Goal: Navigation & Orientation: Find specific page/section

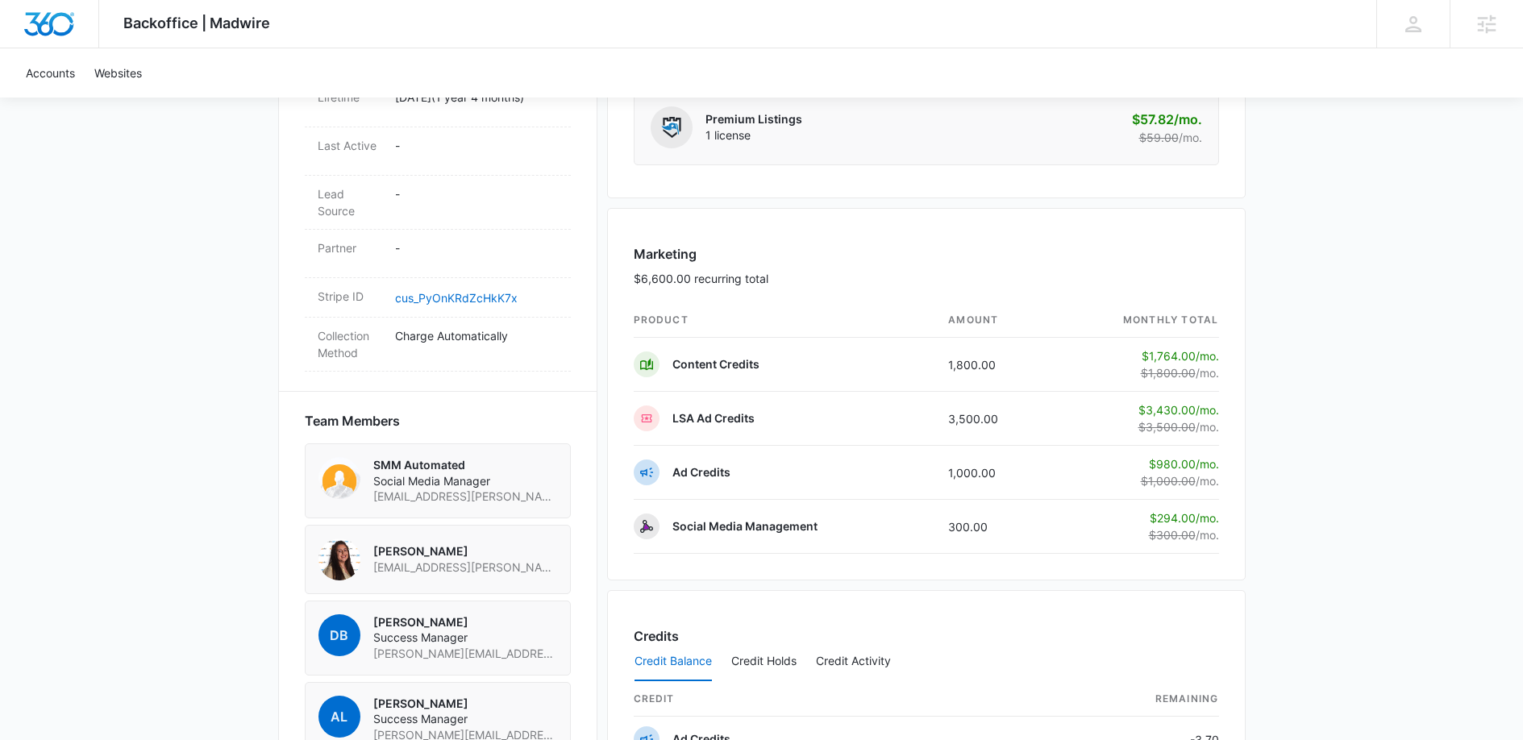
scroll to position [893, 0]
click at [1349, 263] on div "Backoffice | Madwire Apps Settings GC [PERSON_NAME] [EMAIL_ADDRESS][DOMAIN_NAME…" at bounding box center [761, 305] width 1523 height 2397
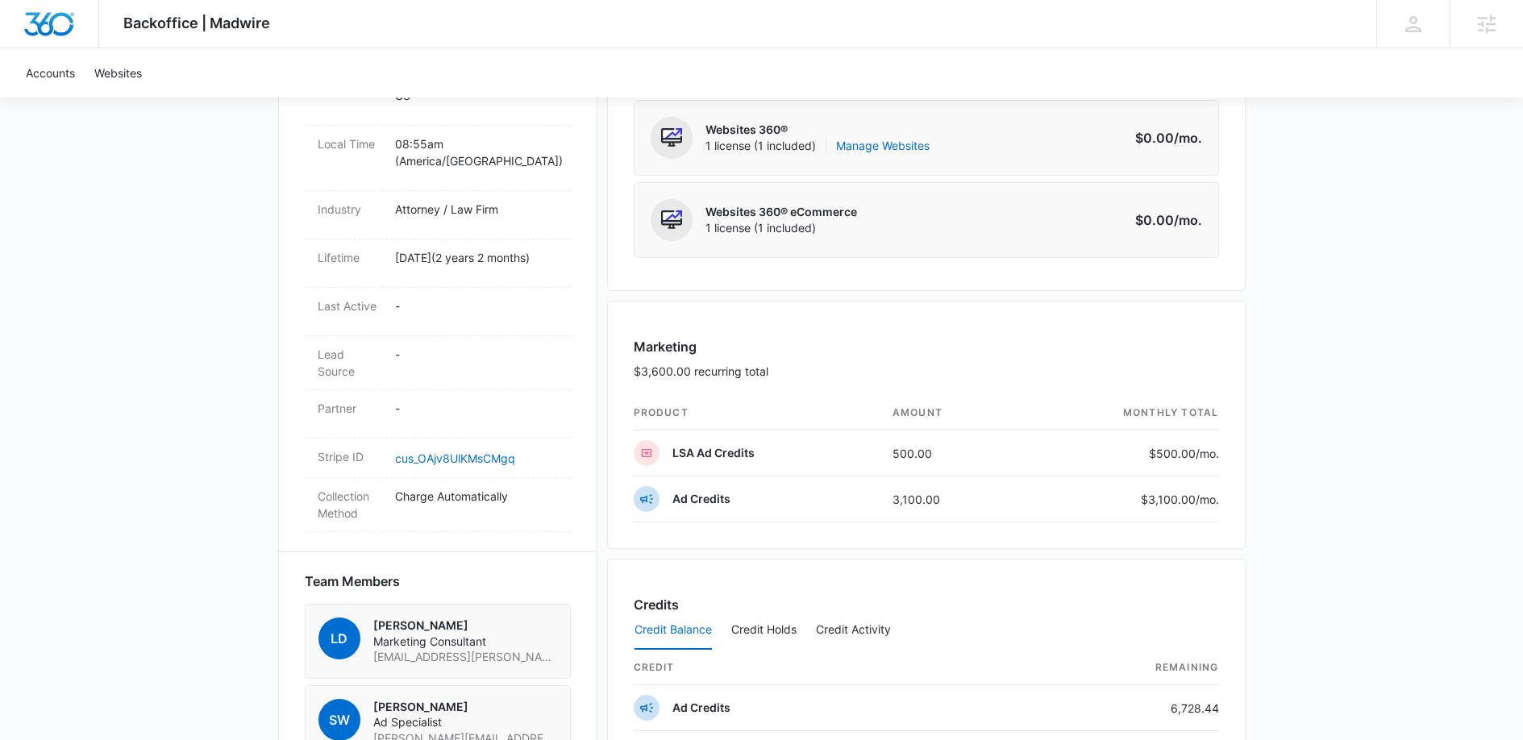
scroll to position [721, 0]
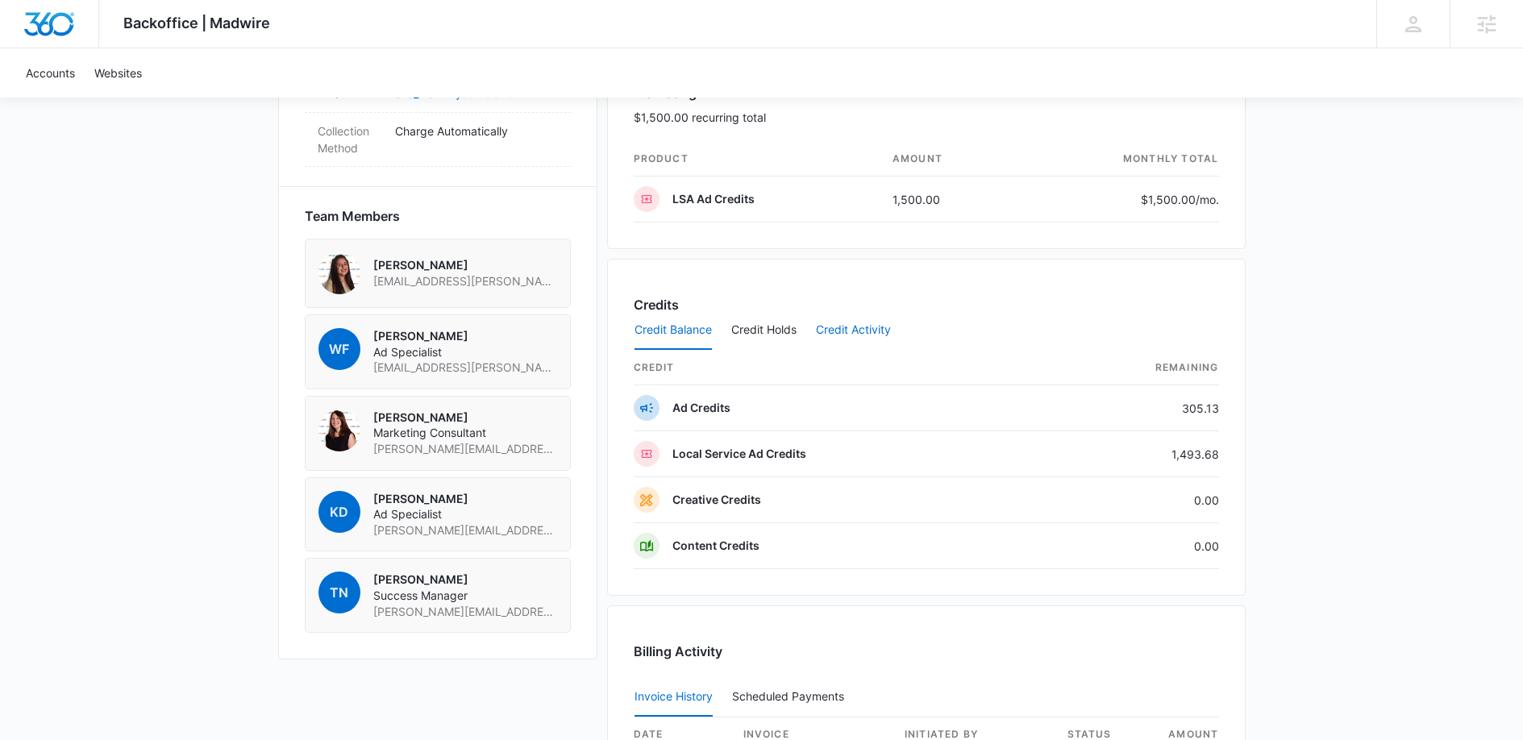
scroll to position [925, 0]
